Goal: Check status: Check status

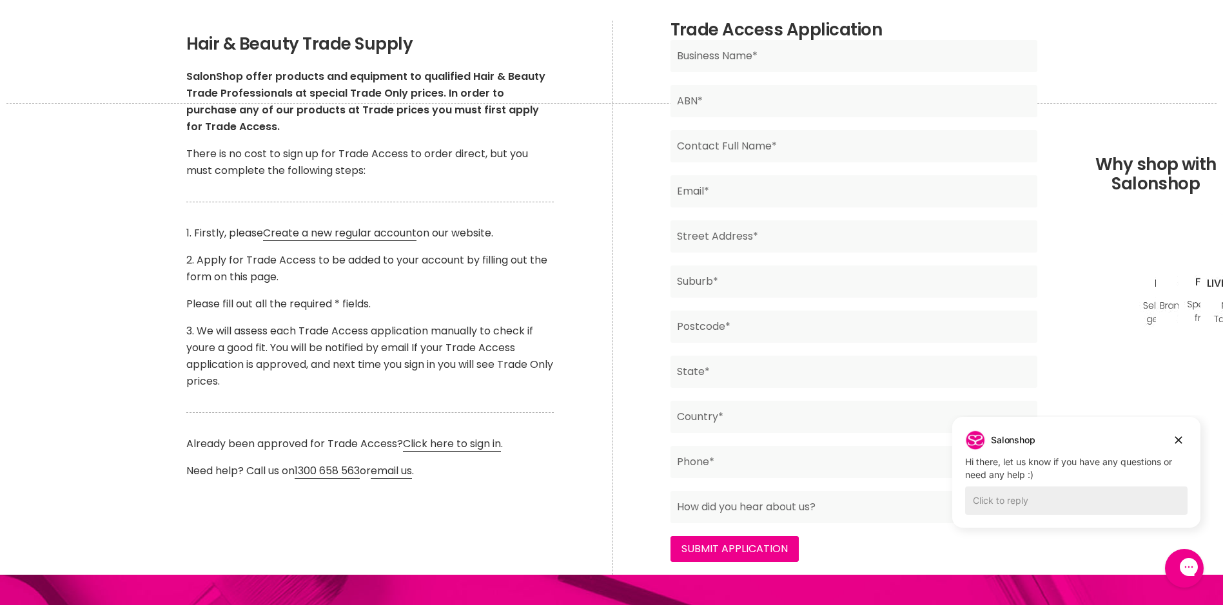
scroll to position [258, 0]
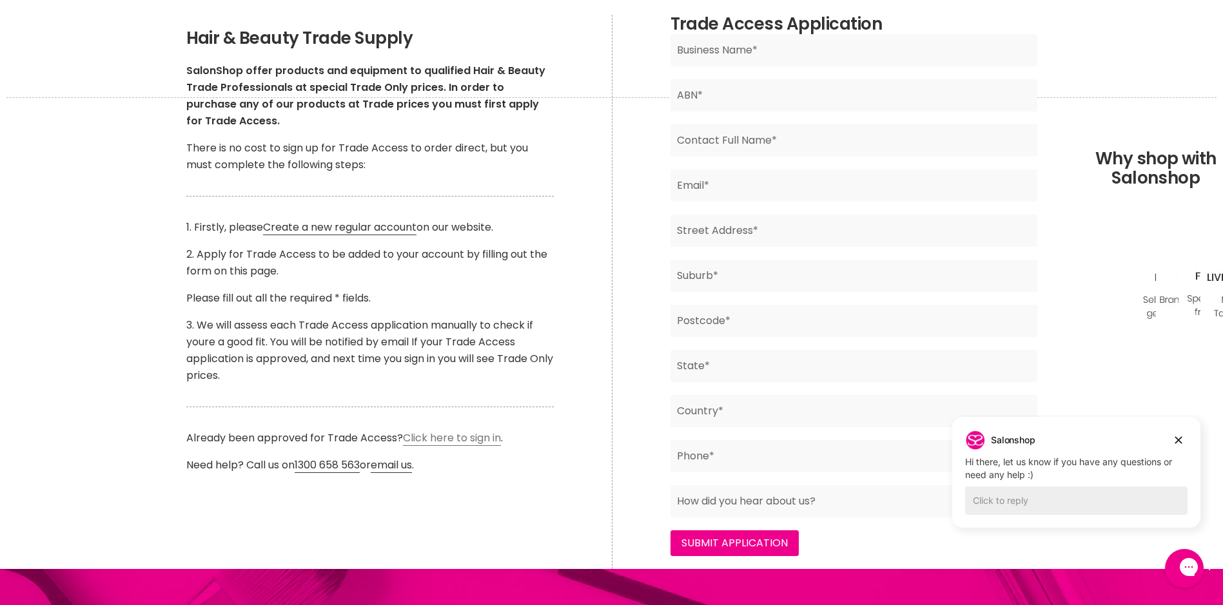
click at [453, 440] on link "Click here to sign in" at bounding box center [452, 438] width 98 height 15
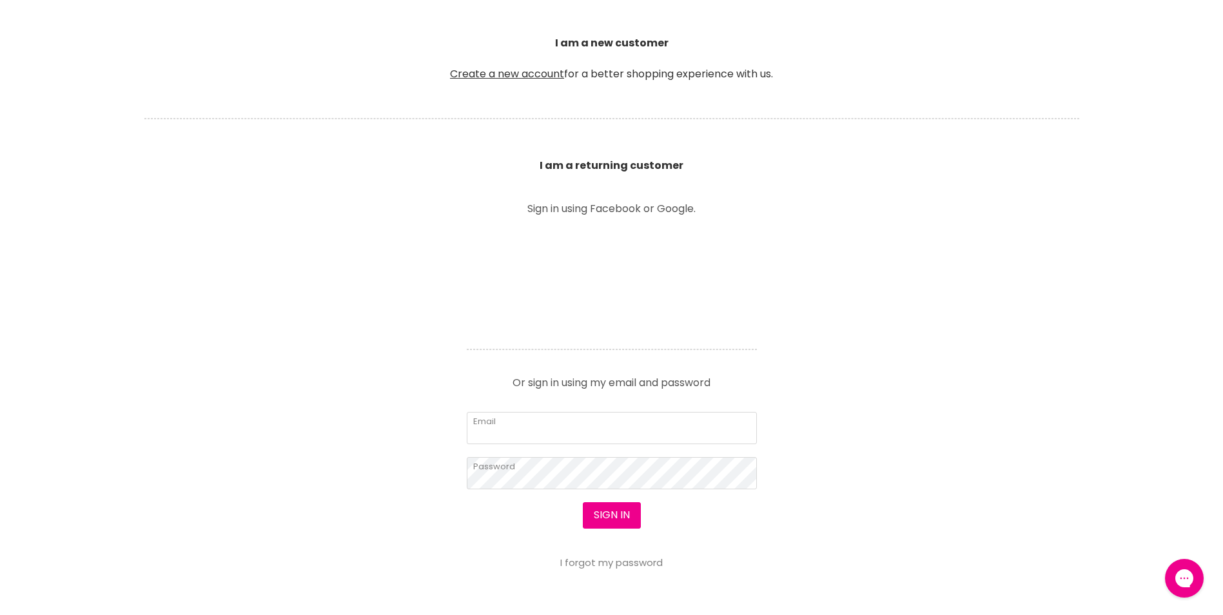
scroll to position [387, 0]
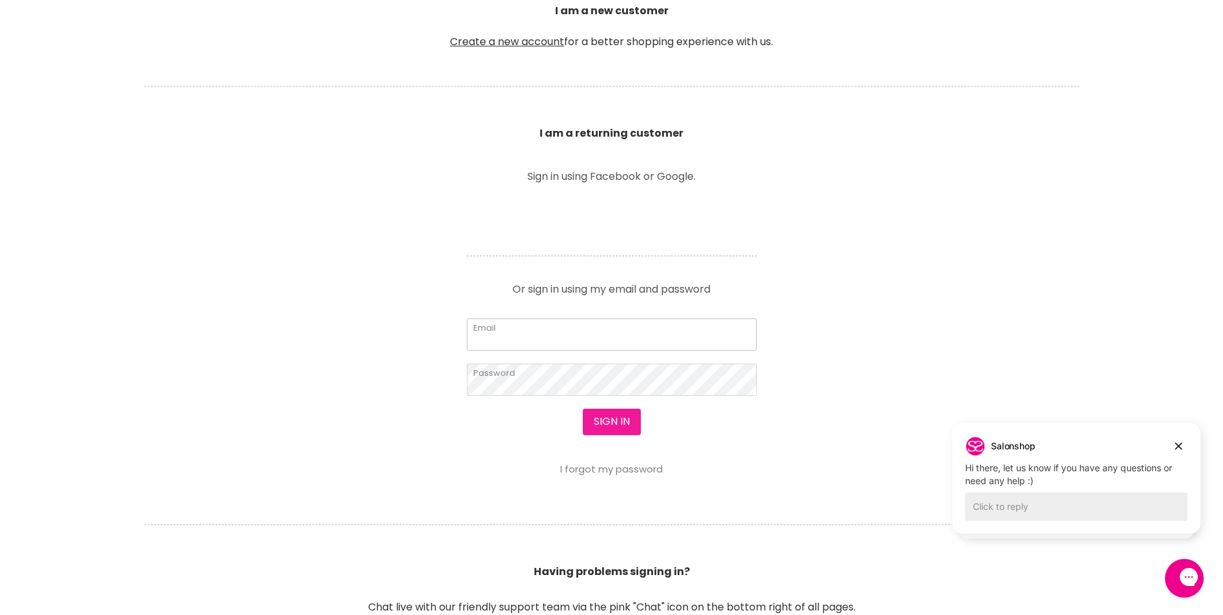
type input "[EMAIL_ADDRESS][DOMAIN_NAME]"
click at [599, 419] on button "Sign in" at bounding box center [612, 422] width 58 height 26
click at [600, 422] on button "Sign in" at bounding box center [612, 422] width 58 height 26
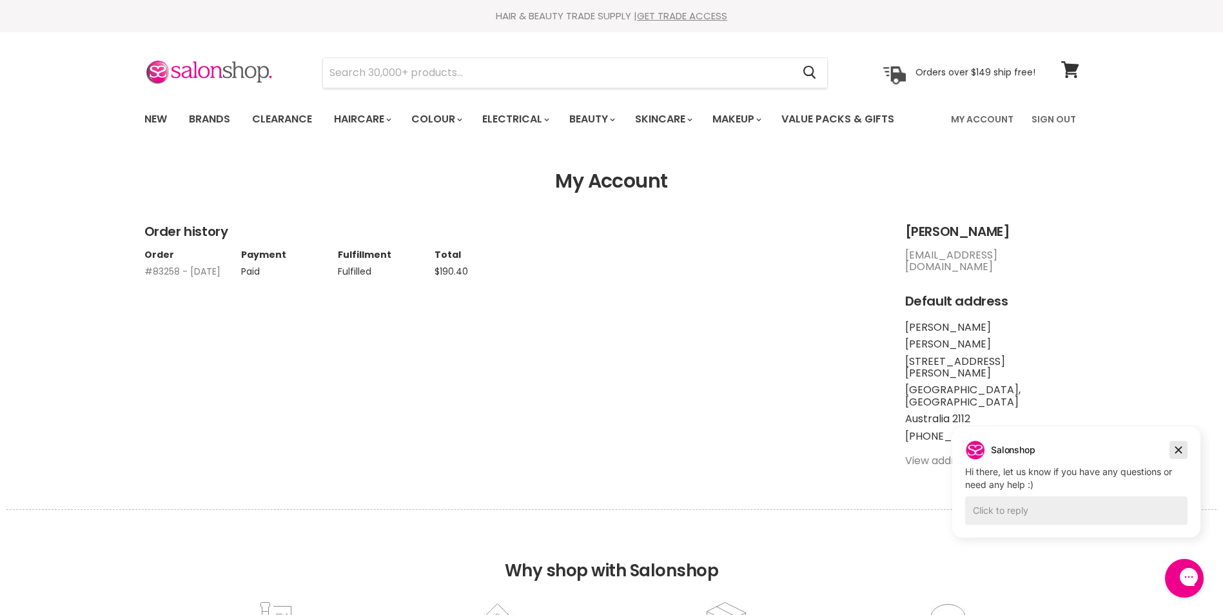
click at [1181, 453] on icon "Dismiss campaign" at bounding box center [1178, 450] width 7 height 7
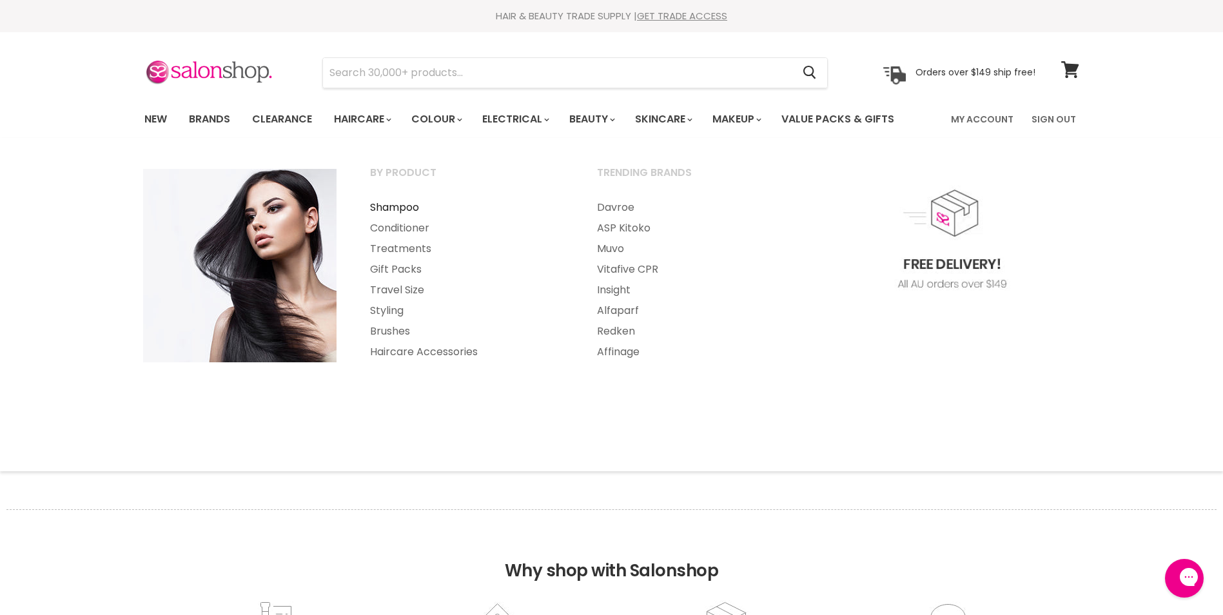
click at [401, 206] on link "Shampoo" at bounding box center [466, 207] width 224 height 21
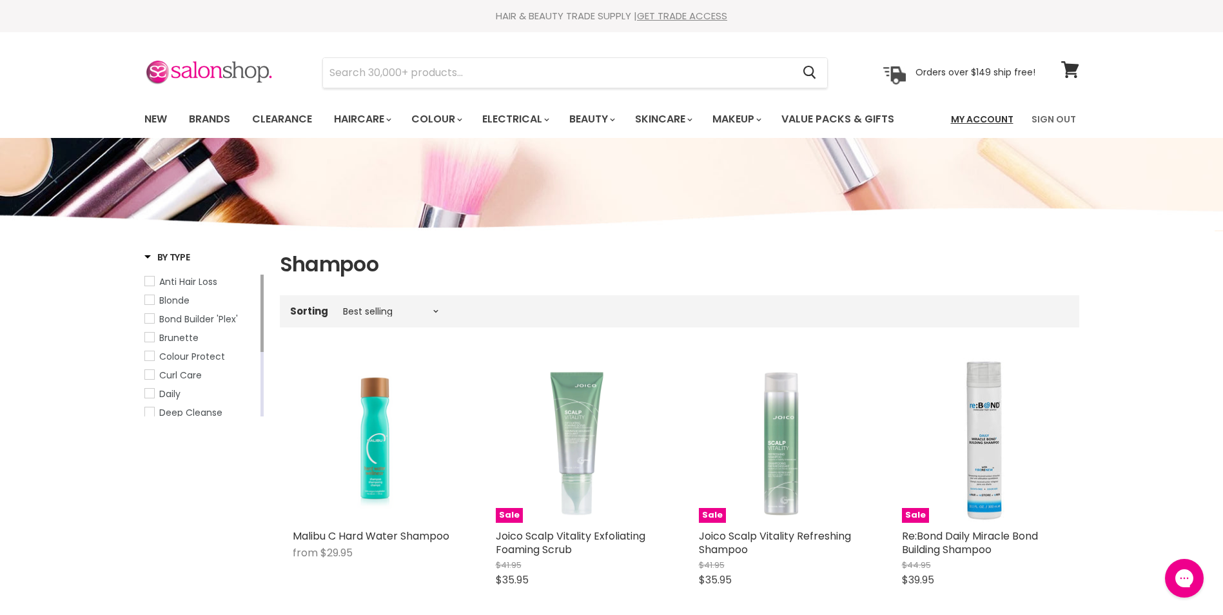
click at [995, 119] on link "My Account" at bounding box center [982, 119] width 78 height 27
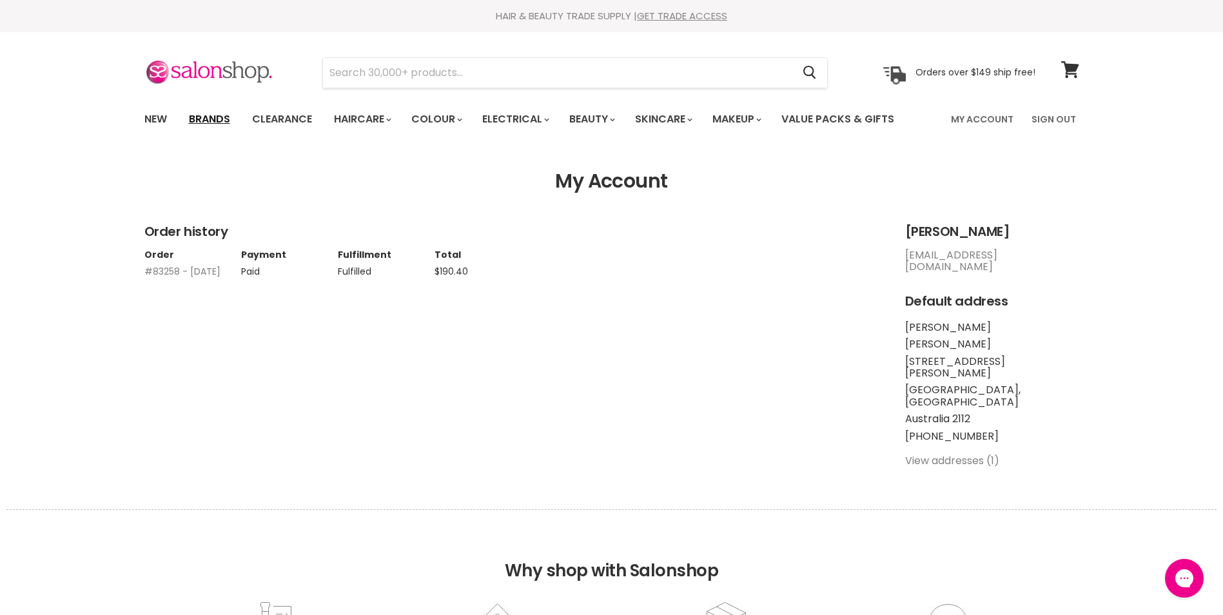
click at [221, 117] on link "Brands" at bounding box center [209, 119] width 61 height 27
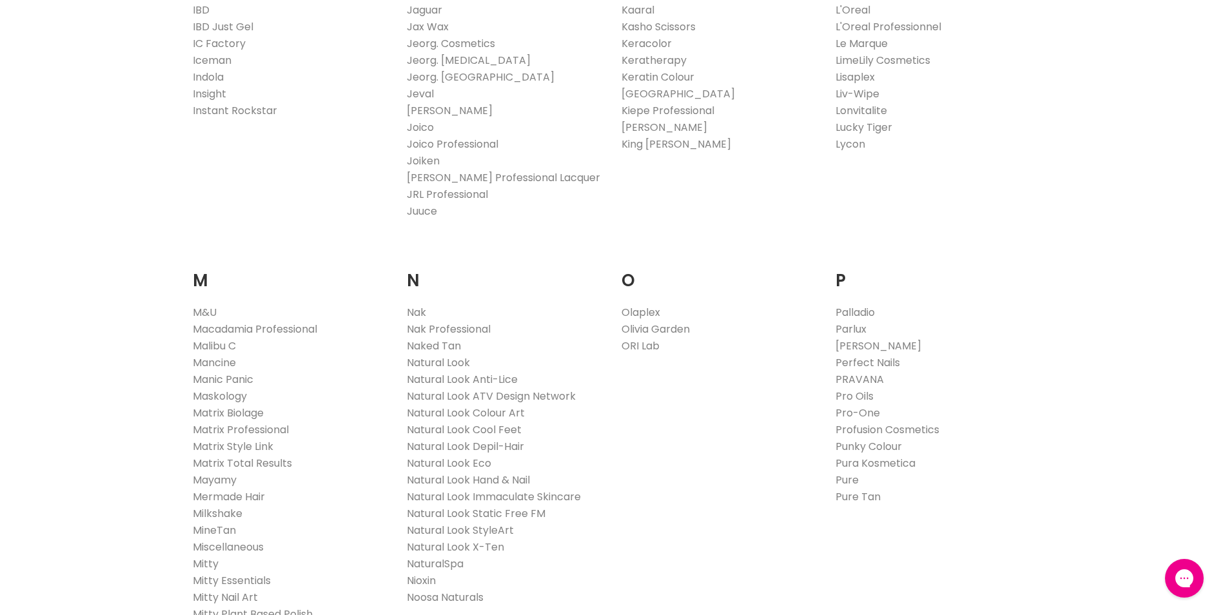
scroll to position [1418, 0]
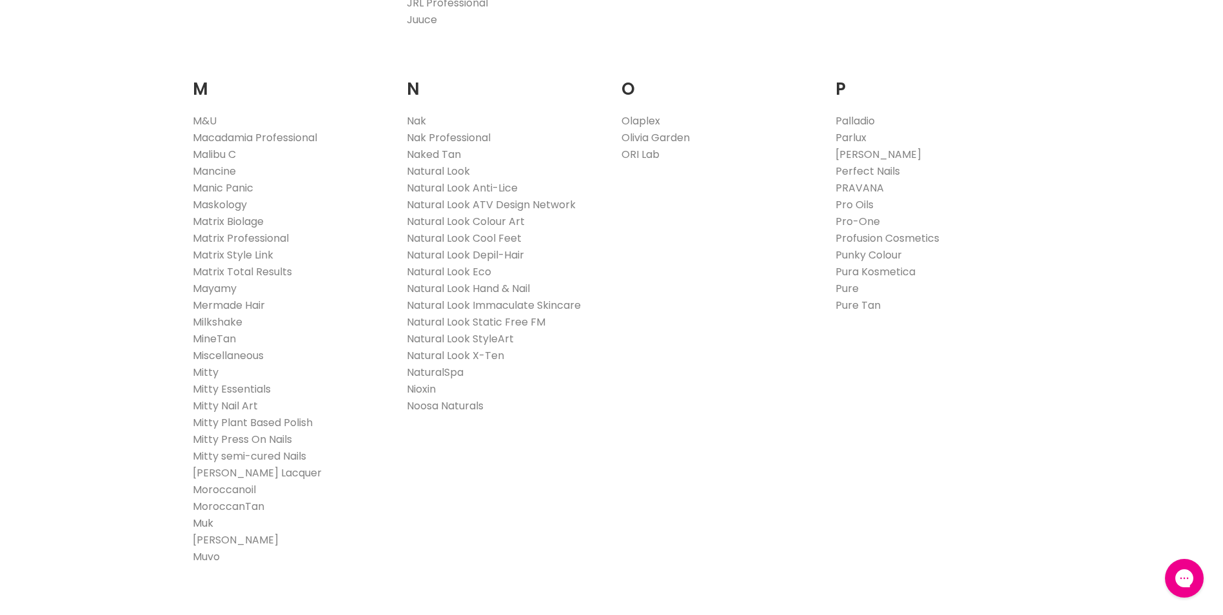
click at [208, 525] on link "Muk" at bounding box center [203, 523] width 21 height 15
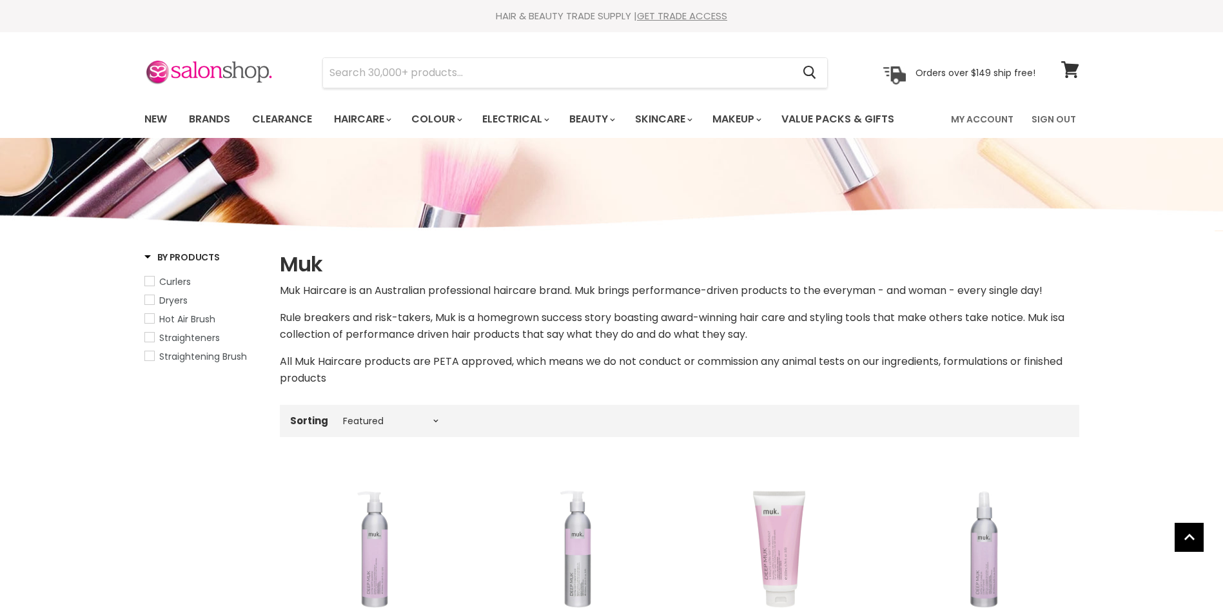
select select "manual"
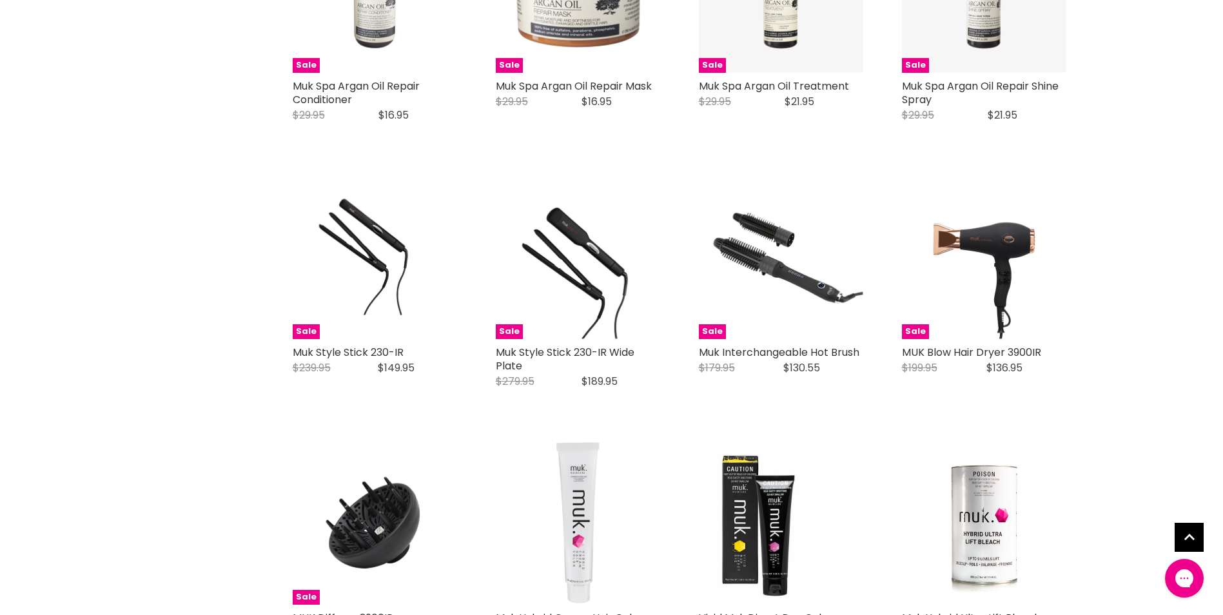
scroll to position [2901, 0]
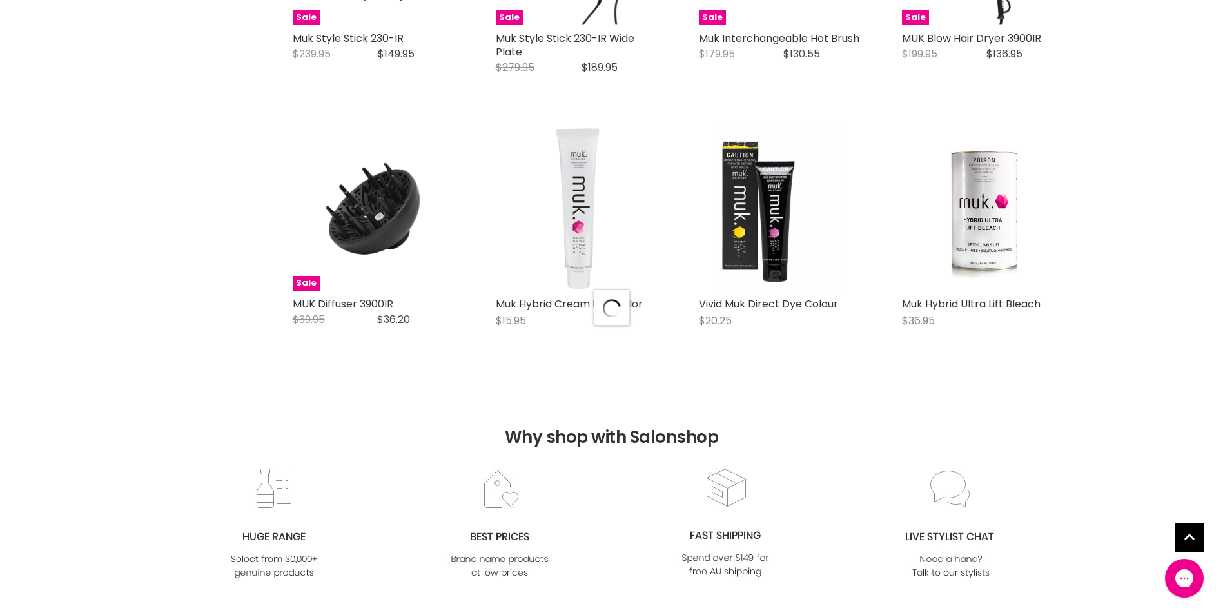
scroll to position [3223, 0]
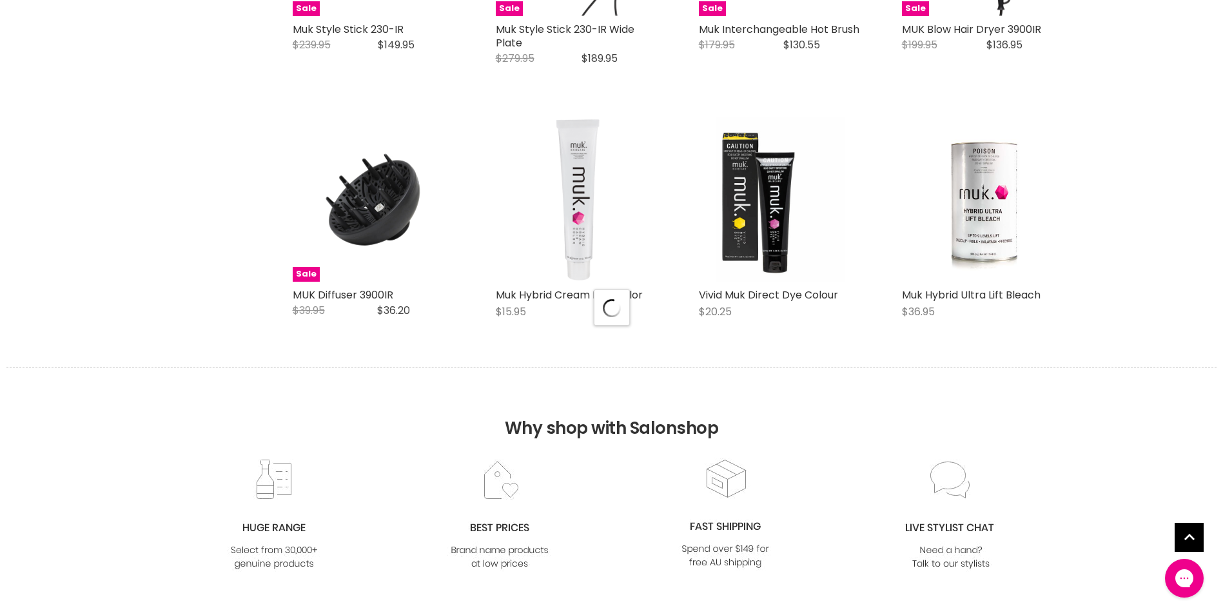
select select "manual"
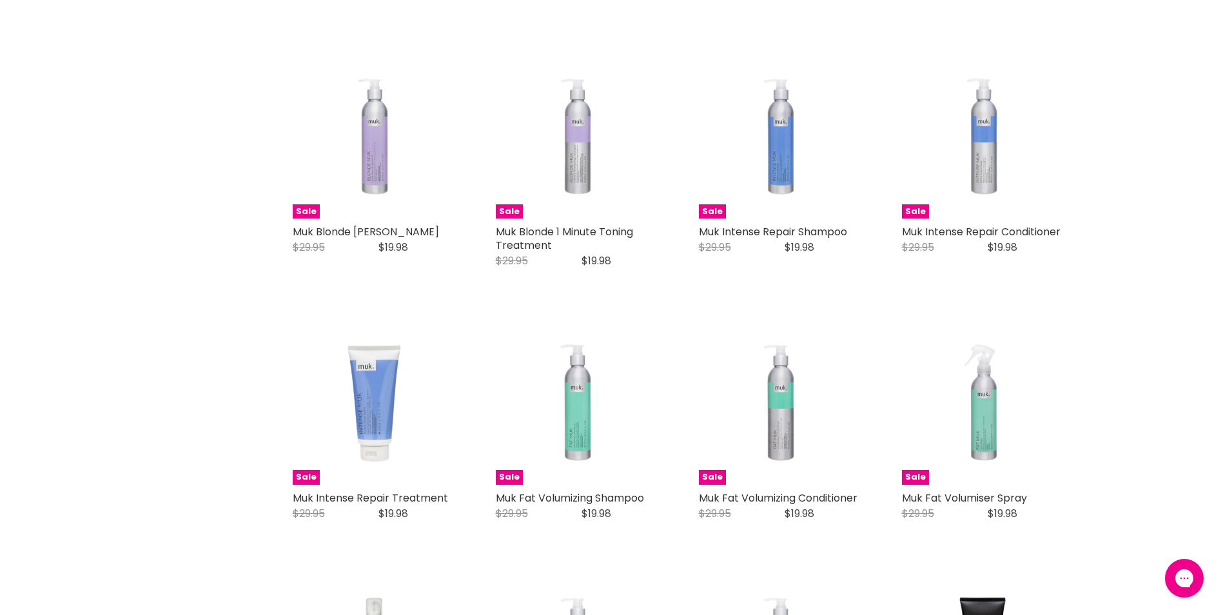
scroll to position [0, 0]
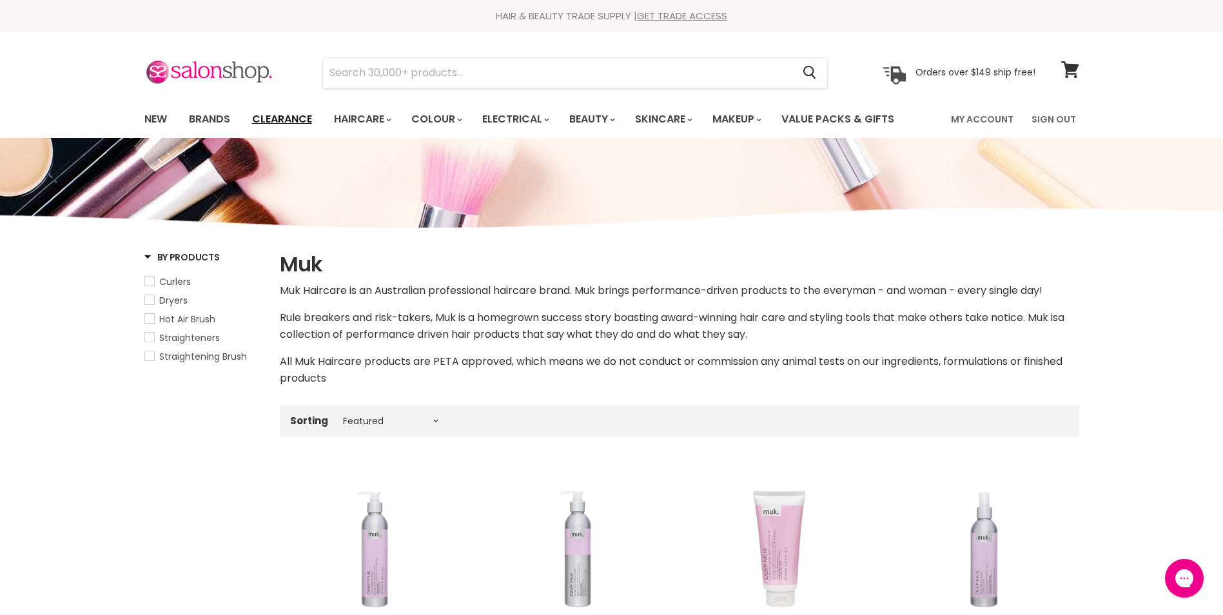
click at [289, 124] on link "Clearance" at bounding box center [281, 119] width 79 height 27
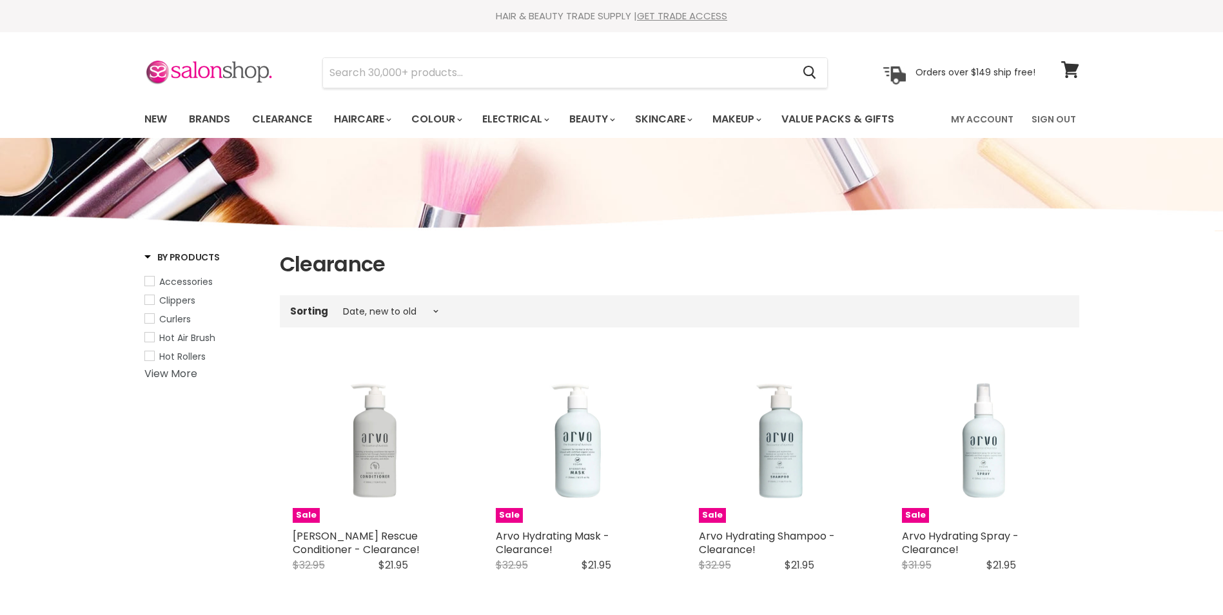
select select "created-descending"
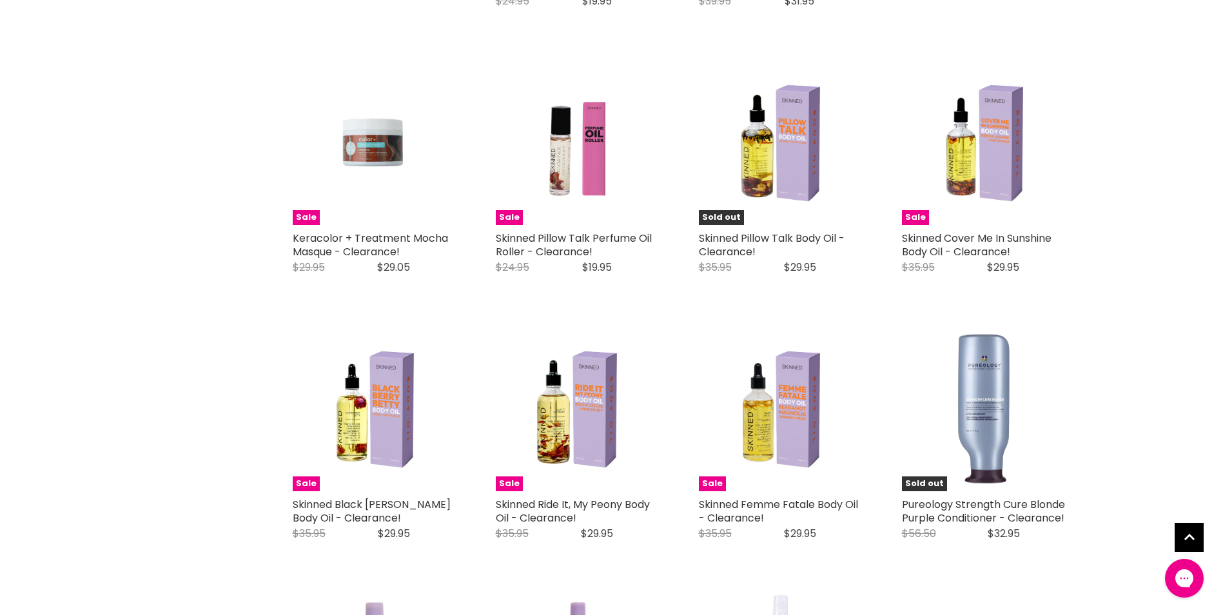
scroll to position [2707, 0]
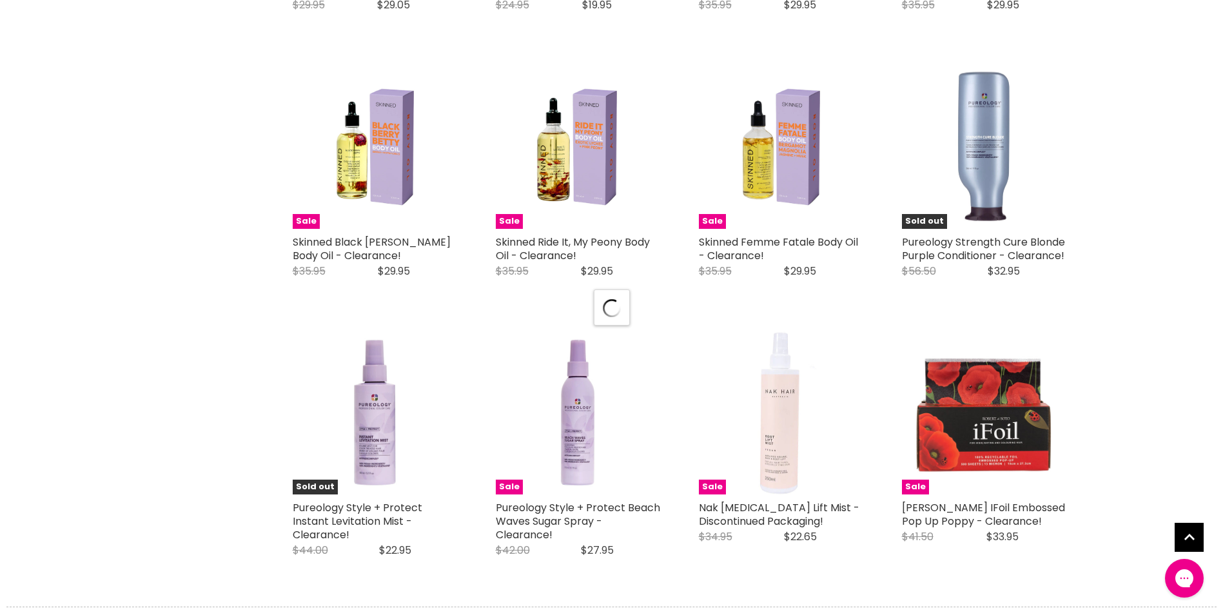
scroll to position [3030, 0]
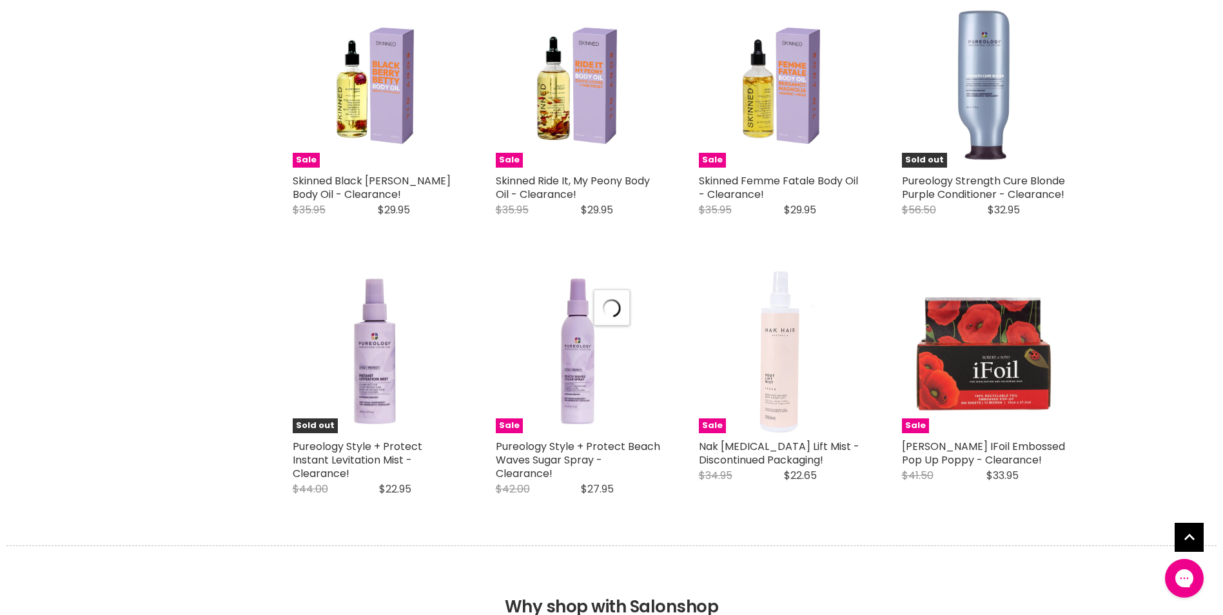
select select "created-descending"
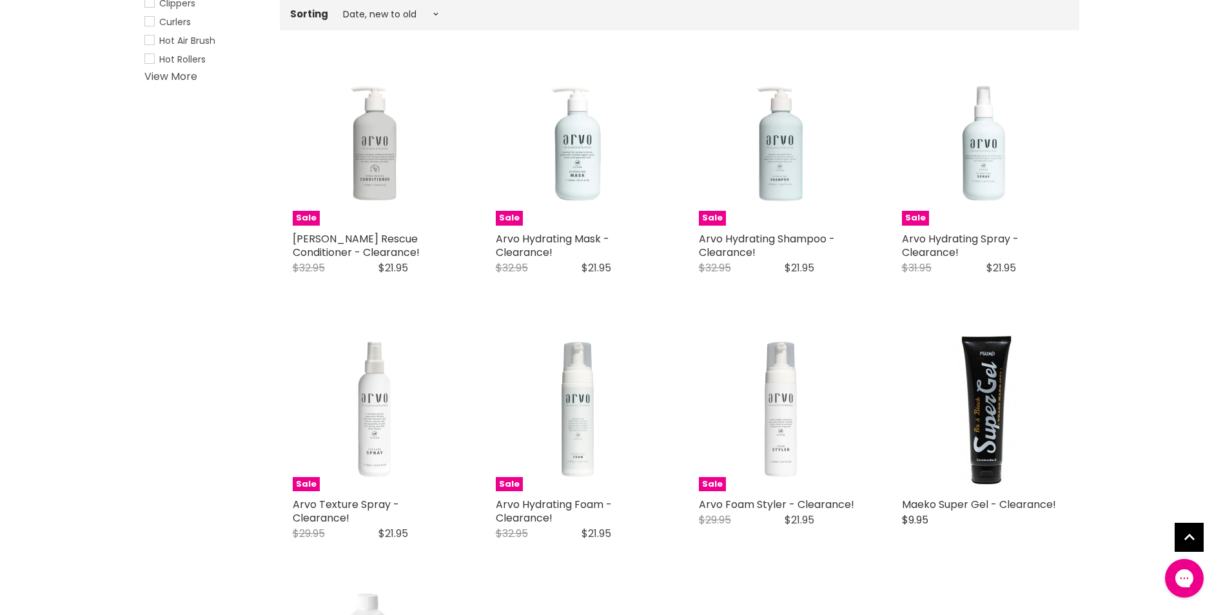
scroll to position [0, 0]
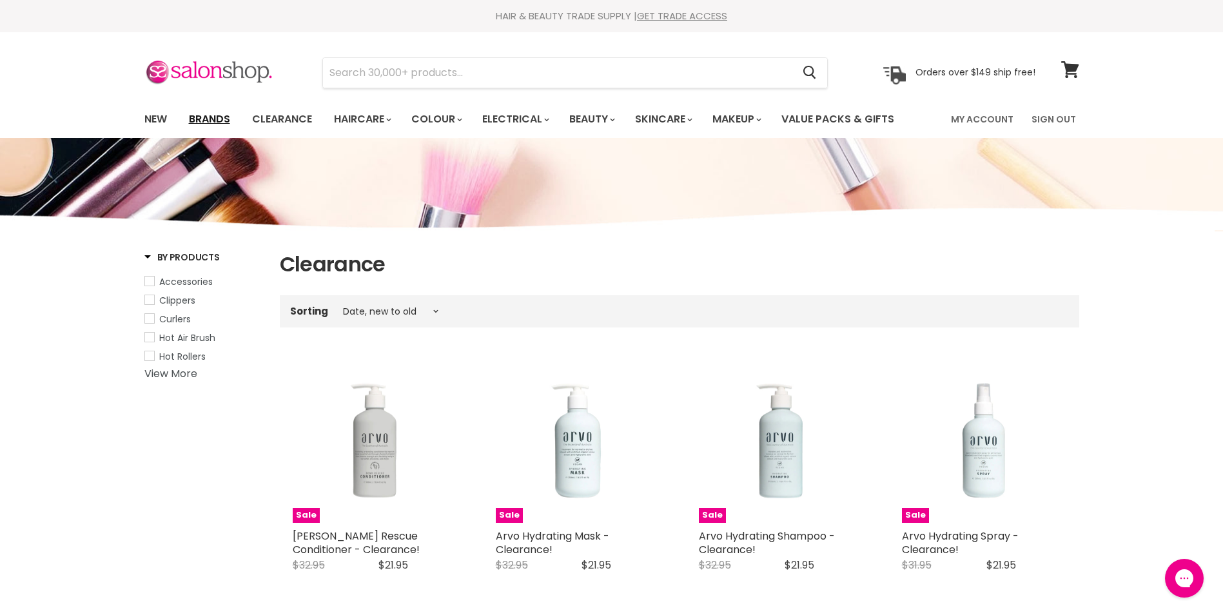
click at [220, 122] on link "Brands" at bounding box center [209, 119] width 61 height 27
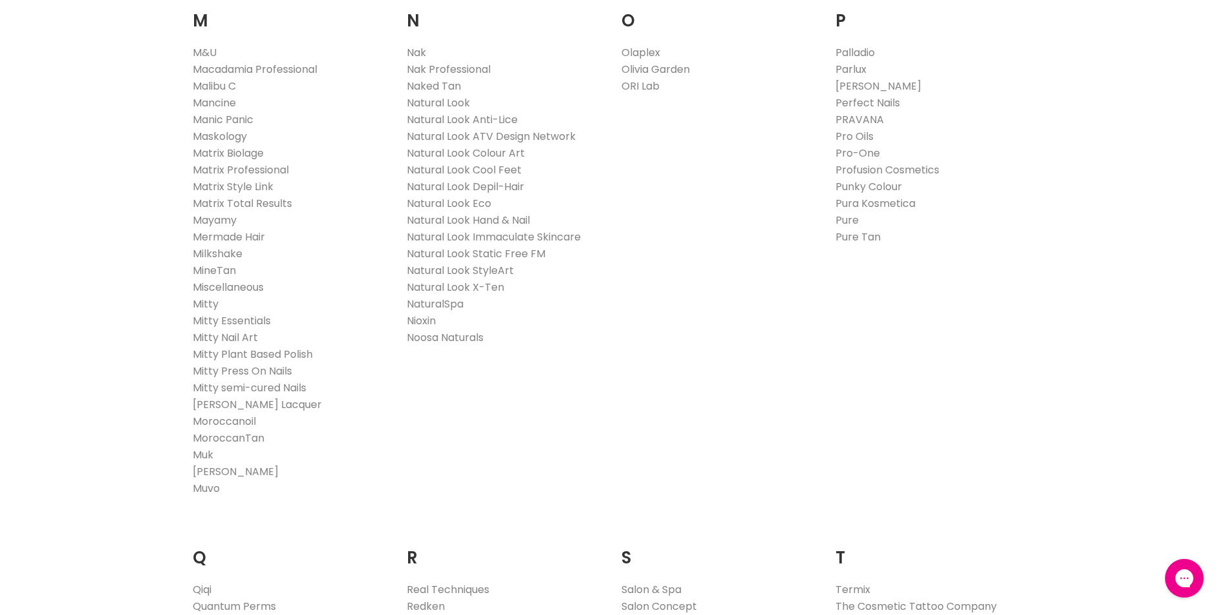
scroll to position [1483, 0]
click at [234, 245] on link "Mermade Hair" at bounding box center [229, 240] width 72 height 15
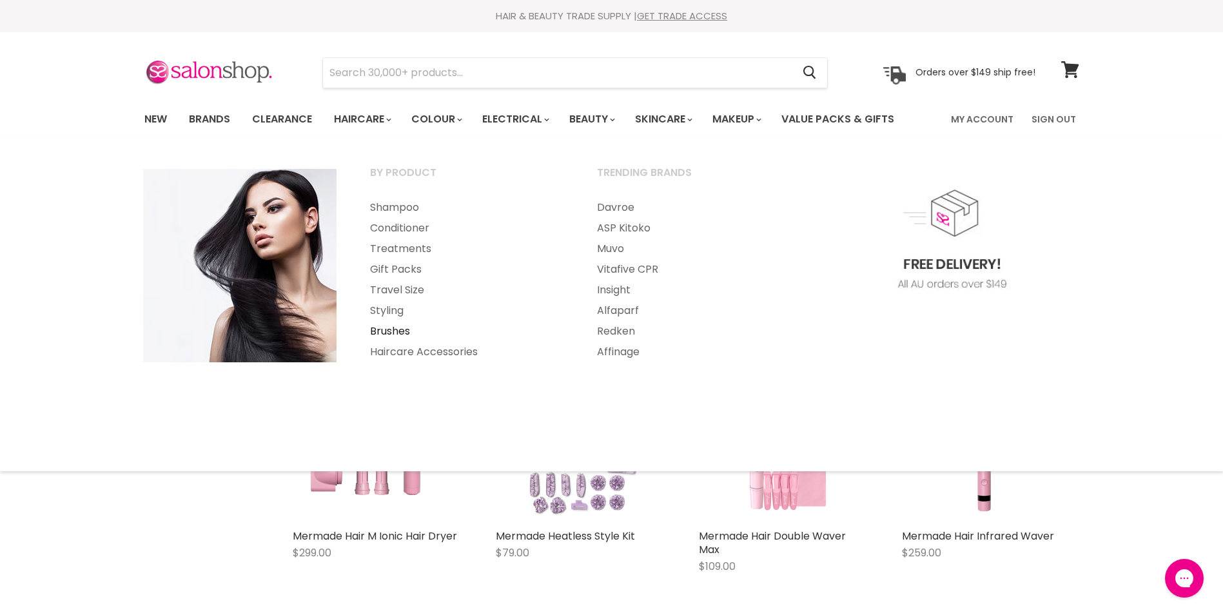
click at [384, 329] on link "Brushes" at bounding box center [466, 331] width 224 height 21
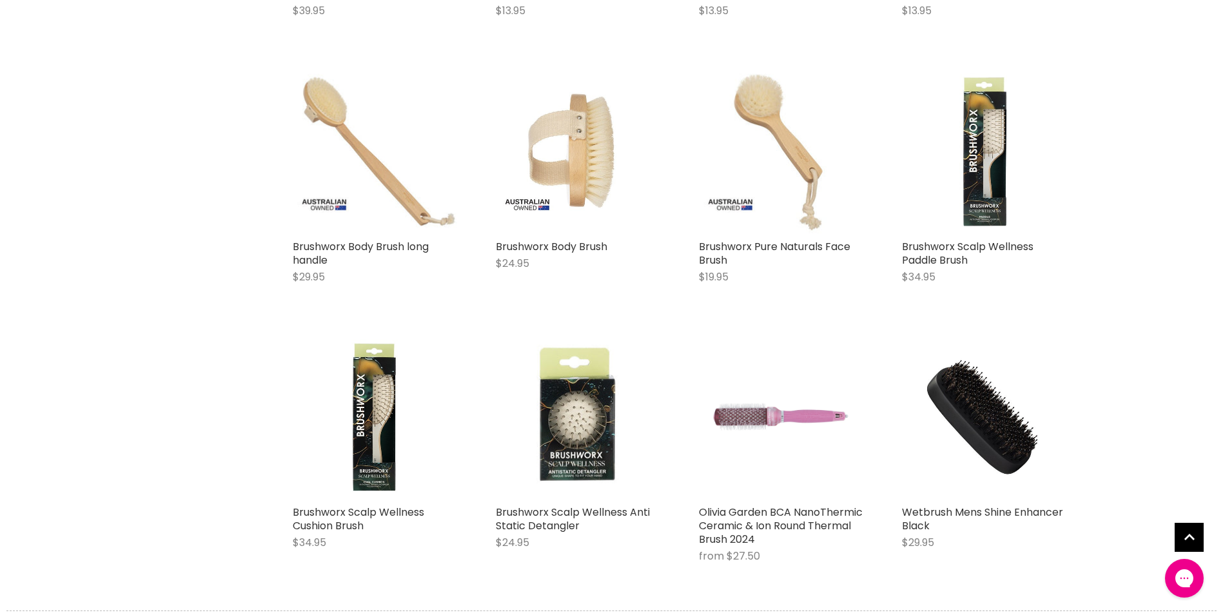
scroll to position [3030, 0]
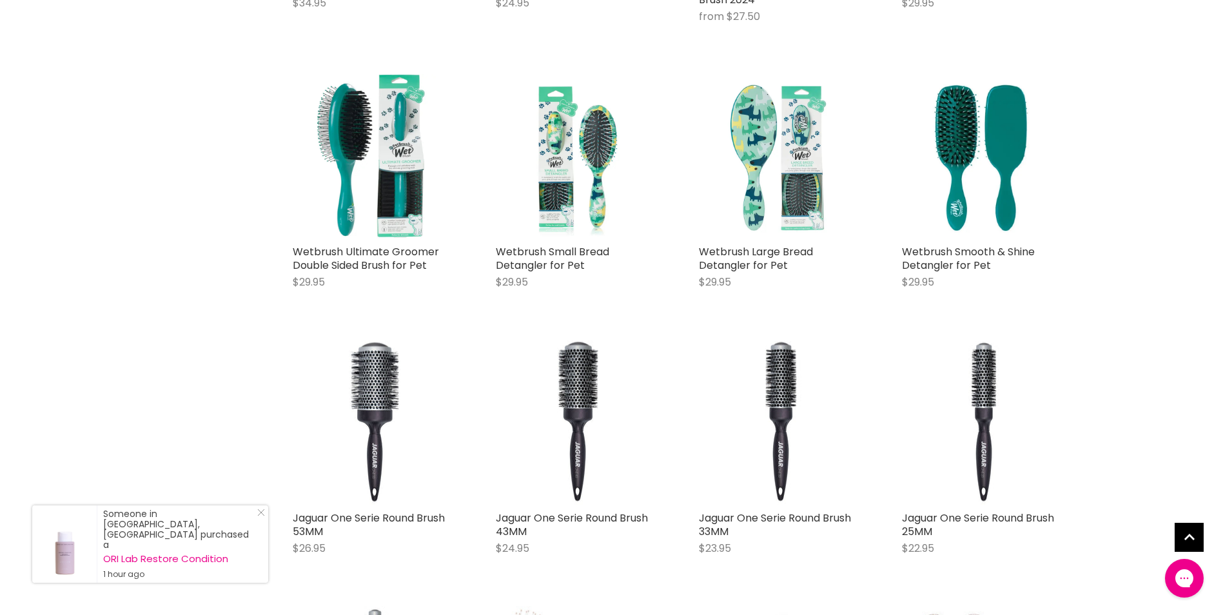
scroll to position [3481, 0]
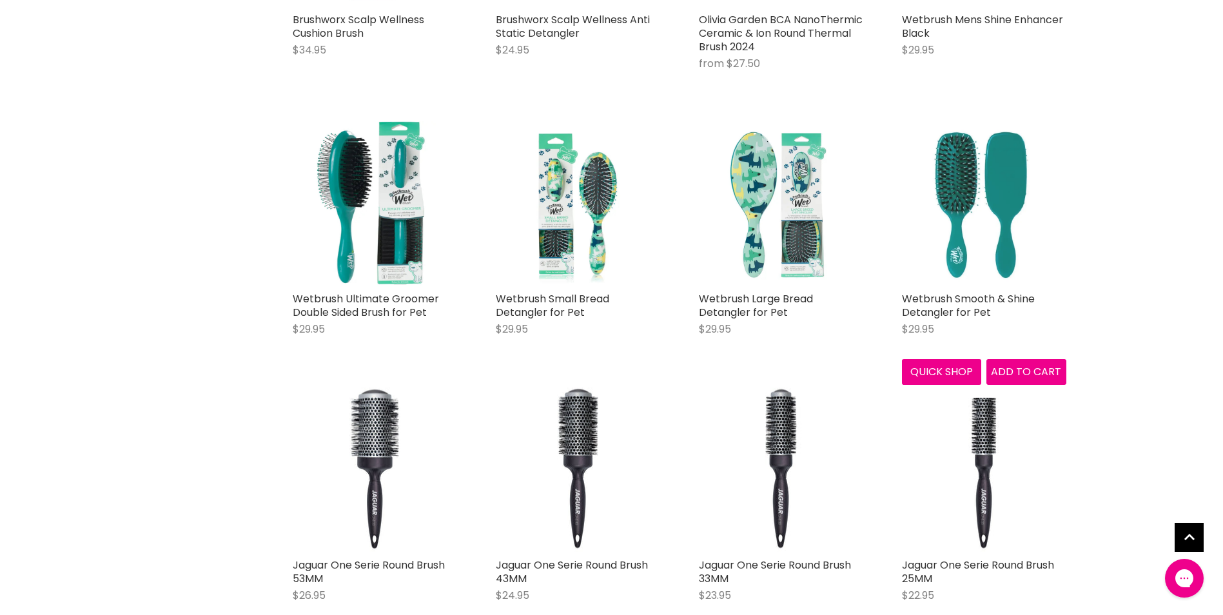
click at [990, 197] on img "Main content" at bounding box center [984, 203] width 164 height 164
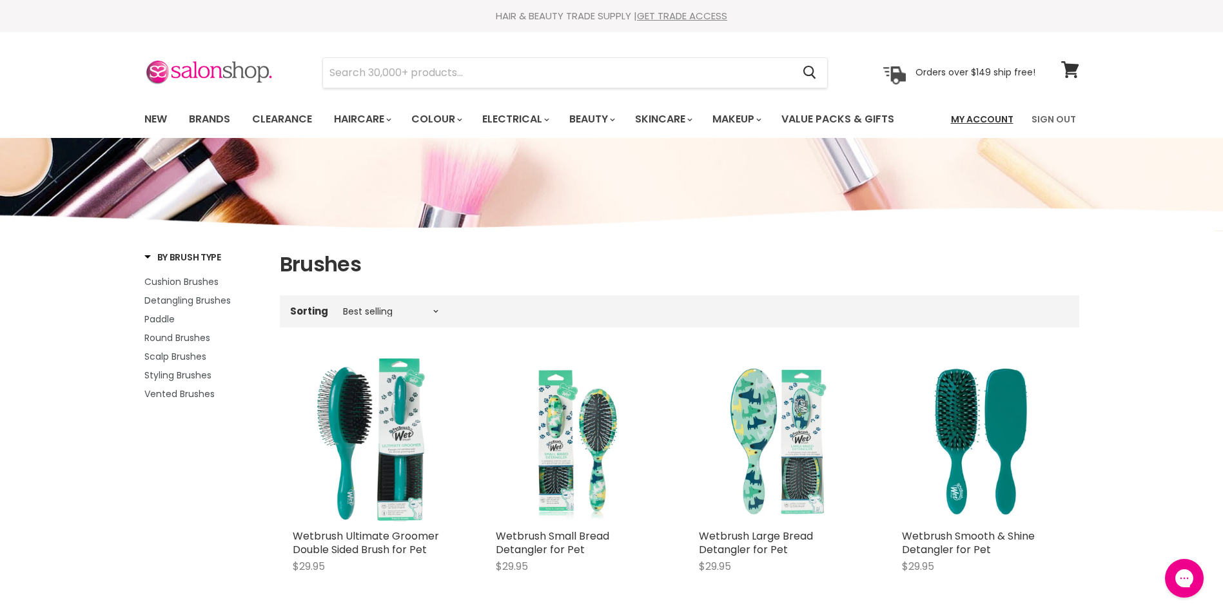
click at [1007, 122] on link "My Account" at bounding box center [982, 119] width 78 height 27
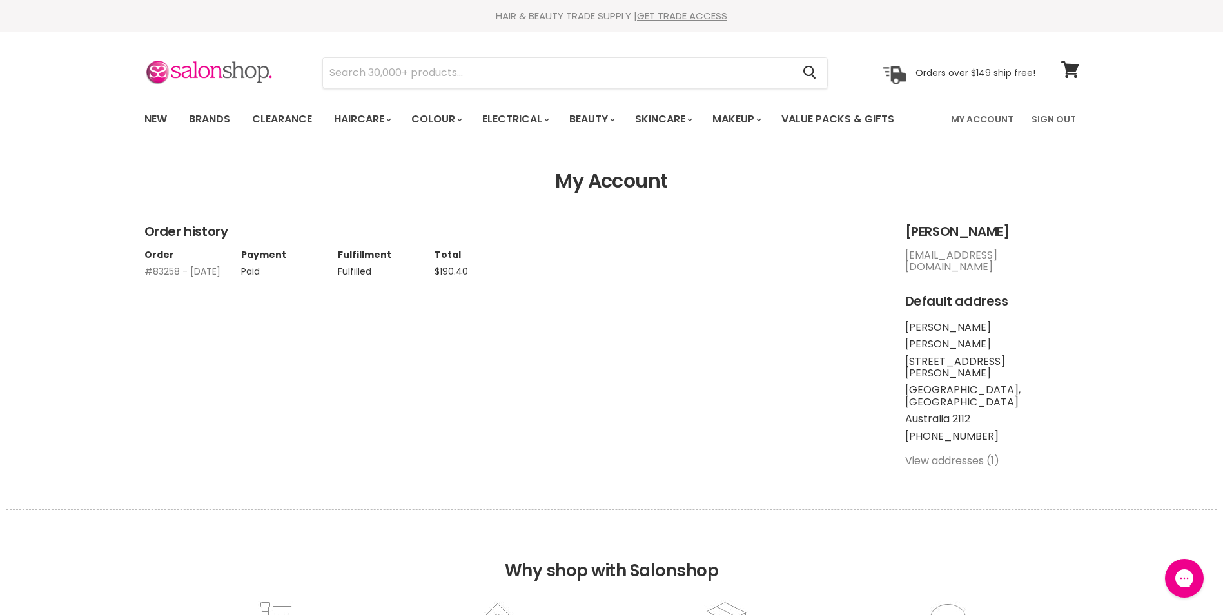
click at [161, 276] on link "#83258 - 17 Aug, 2025" at bounding box center [182, 271] width 76 height 13
